Goal: Entertainment & Leisure: Browse casually

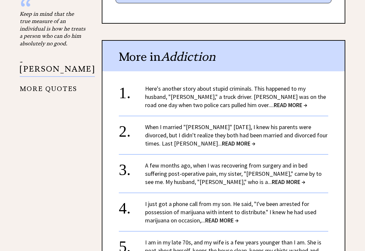
scroll to position [787, 0]
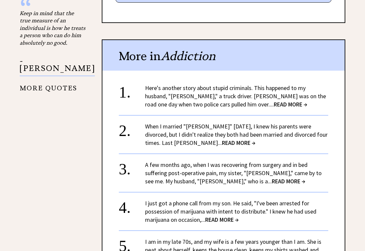
click at [272, 178] on span "READ MORE →" at bounding box center [288, 182] width 33 height 8
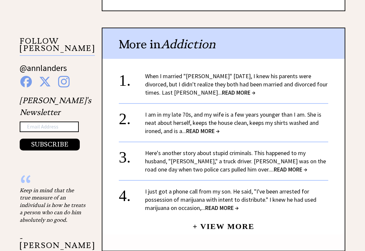
scroll to position [611, 0]
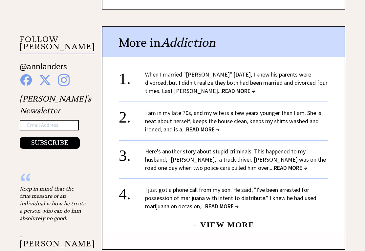
click at [216, 126] on span "READ MORE →" at bounding box center [202, 130] width 33 height 8
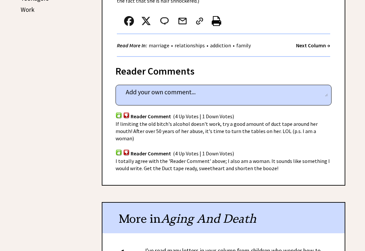
scroll to position [364, 0]
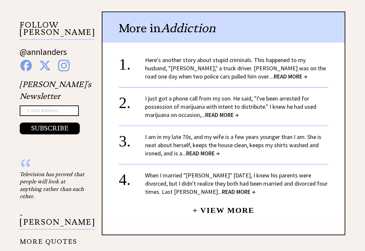
scroll to position [626, 0]
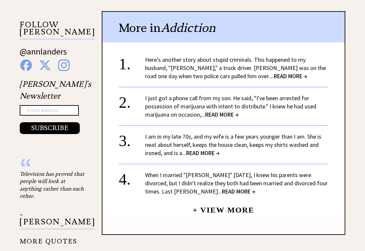
click at [303, 56] on link "Here's another story about stupid criminals. This happened to my husband, "Jim,…" at bounding box center [235, 68] width 181 height 24
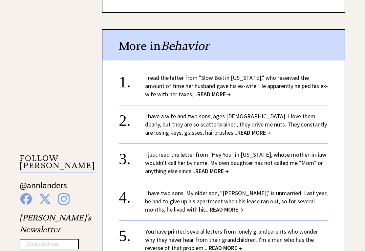
scroll to position [494, 0]
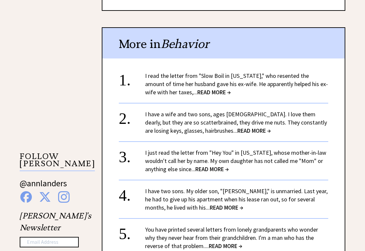
click at [229, 72] on link "I read the letter from "Slow Boil in [US_STATE]," who resented the amount of ti…" at bounding box center [236, 84] width 183 height 24
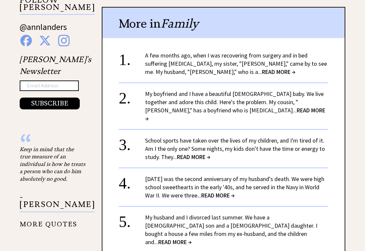
scroll to position [651, 0]
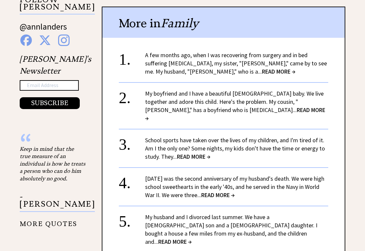
click at [212, 106] on span "READ MORE →" at bounding box center [235, 114] width 180 height 16
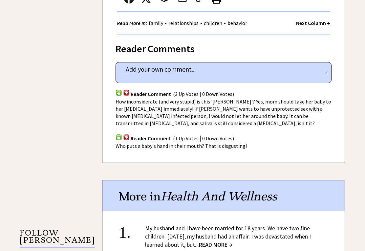
scroll to position [412, 0]
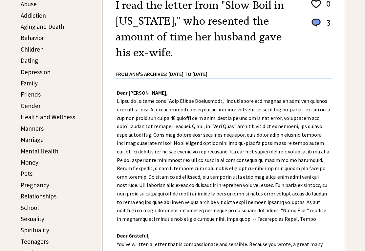
scroll to position [144, 0]
